Goal: Find specific page/section: Find specific page/section

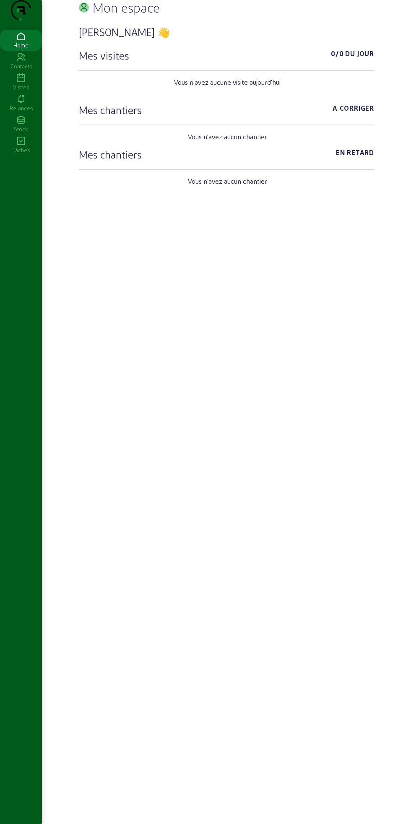
click at [23, 70] on div "Contacts" at bounding box center [21, 66] width 42 height 8
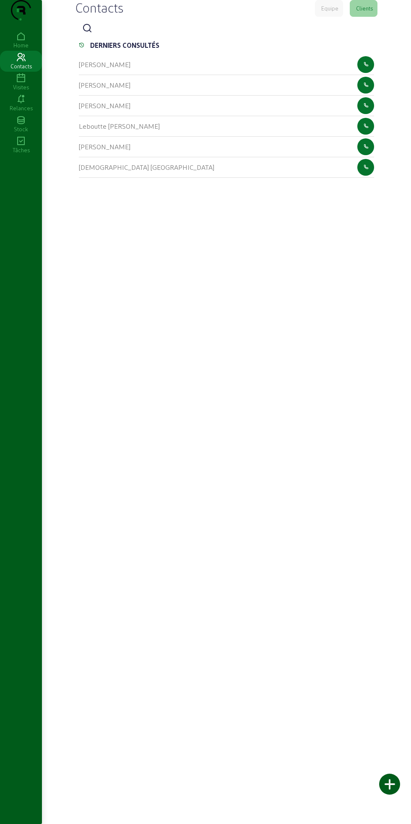
click at [206, 96] on div "[PERSON_NAME]" at bounding box center [226, 85] width 295 height 21
click at [211, 96] on div "[PERSON_NAME]" at bounding box center [226, 85] width 295 height 21
click at [214, 96] on div "[PERSON_NAME]" at bounding box center [226, 85] width 295 height 21
click at [198, 96] on div "[PERSON_NAME]" at bounding box center [226, 85] width 295 height 21
click at [159, 96] on div "[PERSON_NAME]" at bounding box center [226, 85] width 295 height 21
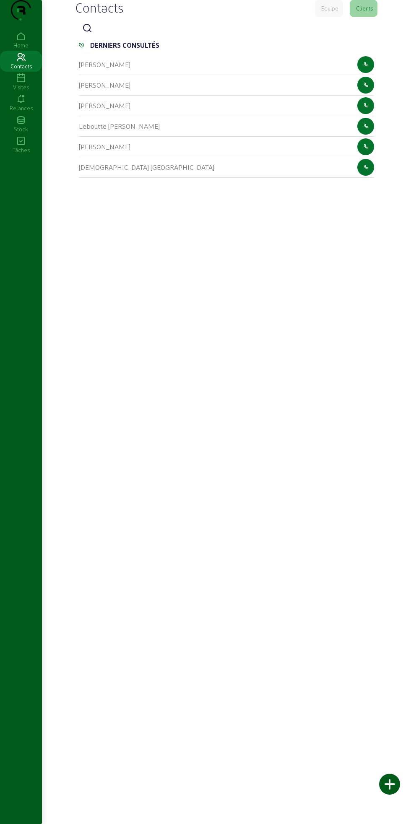
click at [130, 89] on cam-list-title "[PERSON_NAME]" at bounding box center [105, 85] width 52 height 8
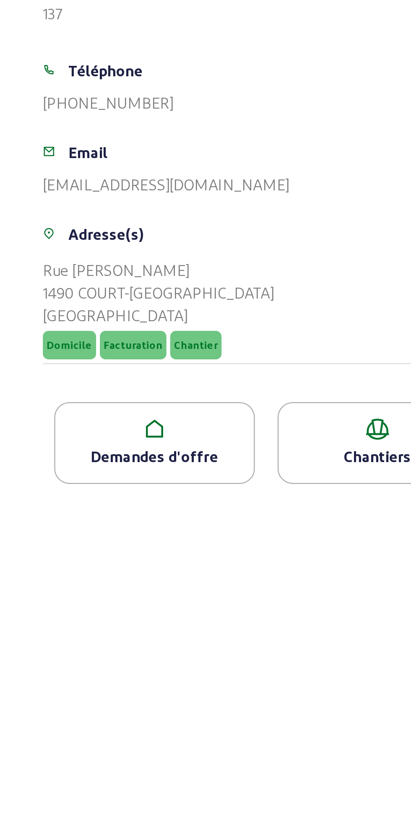
click at [154, 298] on div "1490 COURT-[GEOGRAPHIC_DATA]" at bounding box center [130, 293] width 102 height 10
click at [139, 370] on div "Demandes d'offre" at bounding box center [128, 365] width 88 height 10
